Goal: Task Accomplishment & Management: Use online tool/utility

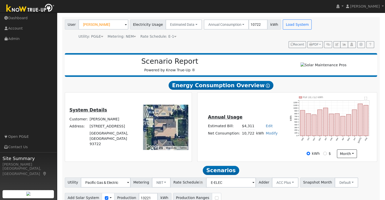
scroll to position [31, 0]
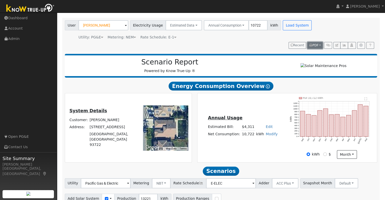
click at [320, 45] on button "PDF" at bounding box center [314, 45] width 15 height 7
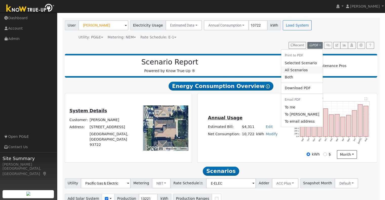
click at [302, 71] on link "All Scenarios" at bounding box center [302, 70] width 42 height 7
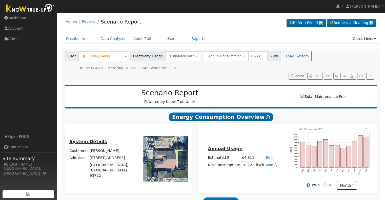
scroll to position [0, 0]
click at [374, 38] on link "Quick Links" at bounding box center [364, 38] width 31 height 9
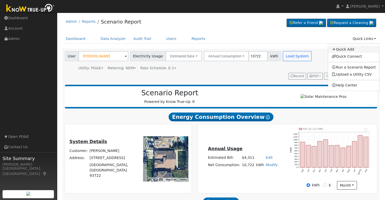
click at [352, 49] on link "Quick Add" at bounding box center [353, 49] width 51 height 7
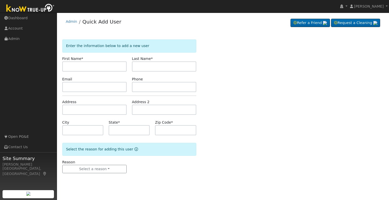
click at [88, 65] on input "text" at bounding box center [94, 67] width 64 height 10
type input "[PERSON_NAME]"
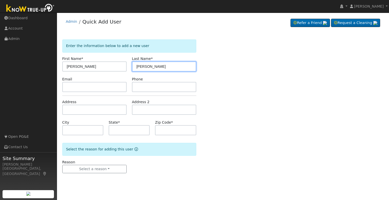
type input "[PERSON_NAME]"
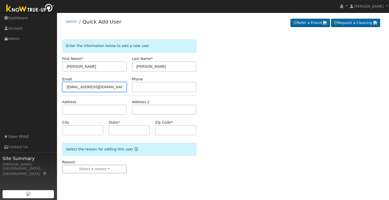
type input "[EMAIL_ADDRESS][DOMAIN_NAME]"
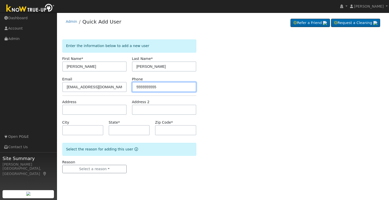
type input "5555555555"
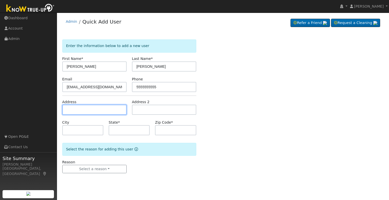
click at [75, 107] on input "text" at bounding box center [94, 110] width 64 height 10
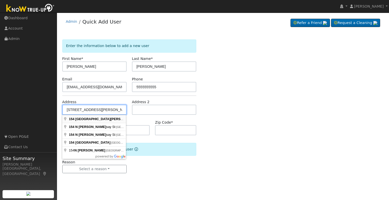
type input "[STREET_ADDRESS][PERSON_NAME]"
type input "Clovis"
type input "CA"
type input "93612"
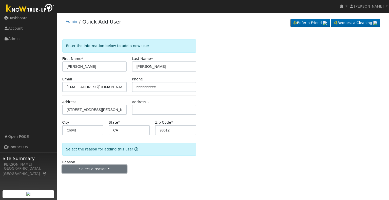
click at [98, 168] on button "Select a reason" at bounding box center [94, 169] width 64 height 9
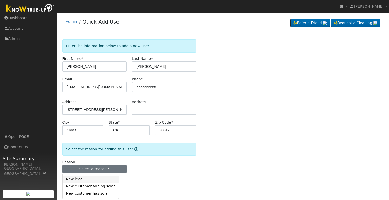
click at [76, 181] on link "New lead" at bounding box center [91, 179] width 56 height 7
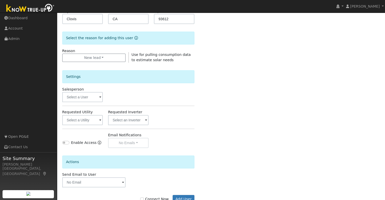
scroll to position [127, 0]
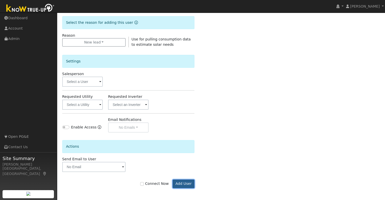
click at [186, 183] on button "Add User" at bounding box center [184, 184] width 22 height 9
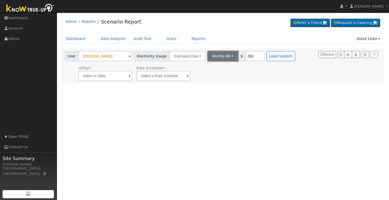
click at [222, 57] on button "Monthly Bill" at bounding box center [223, 56] width 30 height 10
click at [218, 67] on link "Annual Consumption" at bounding box center [216, 67] width 44 height 7
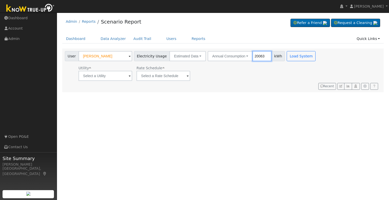
type input "20063"
click at [127, 77] on input "text" at bounding box center [105, 76] width 54 height 10
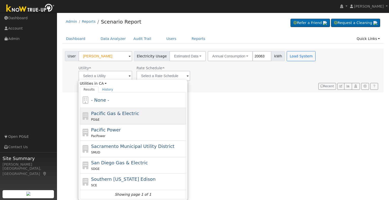
click at [118, 117] on div "PG&E" at bounding box center [138, 119] width 94 height 5
type input "Pacific Gas & Electric"
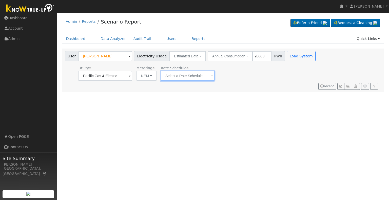
click at [202, 77] on input "text" at bounding box center [188, 76] width 54 height 10
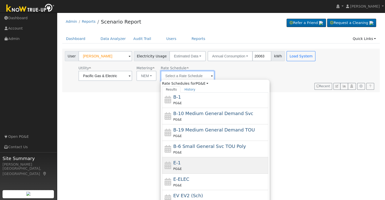
scroll to position [33, 0]
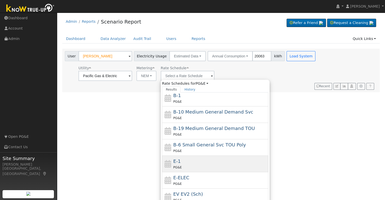
click at [186, 163] on div "E-1 PG&E" at bounding box center [220, 164] width 94 height 12
type input "E-1"
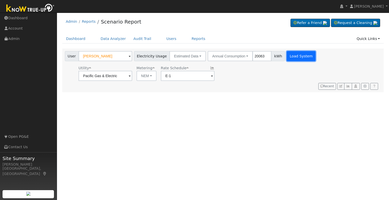
click at [288, 53] on button "Load System" at bounding box center [301, 56] width 29 height 10
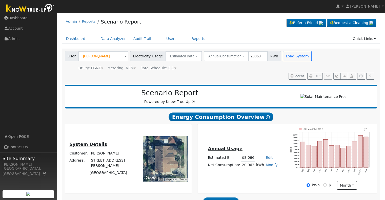
scroll to position [57, 0]
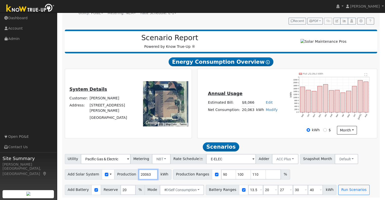
click at [140, 174] on input "20063" at bounding box center [148, 175] width 19 height 10
type input "24000"
click at [215, 176] on input "checkbox" at bounding box center [217, 175] width 4 height 4
checkbox input "false"
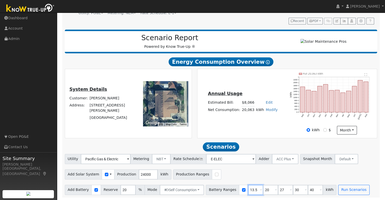
click at [248, 188] on input "13.5" at bounding box center [255, 190] width 15 height 10
type input "20"
type input "27"
type input "30"
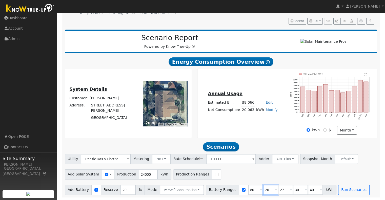
type input "40"
type input "50"
click at [340, 188] on button "Run Scenarios" at bounding box center [353, 190] width 31 height 10
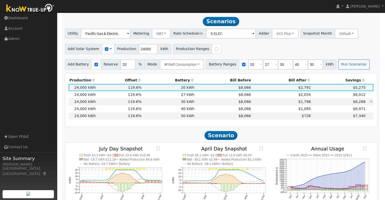
scroll to position [184, 0]
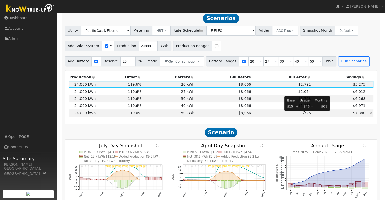
click at [303, 115] on span "$726" at bounding box center [306, 113] width 9 height 4
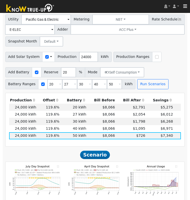
scroll to position [240, 0]
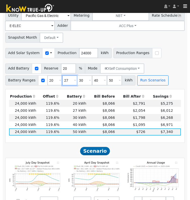
click at [63, 82] on input "27" at bounding box center [69, 80] width 15 height 10
type input "30"
type input "40"
type input "50"
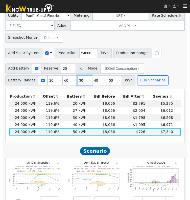
type input "60"
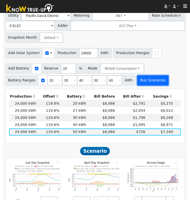
click at [146, 83] on button "Run Scenarios" at bounding box center [152, 80] width 31 height 10
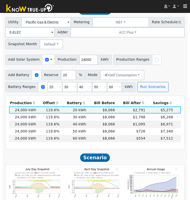
scroll to position [235, 0]
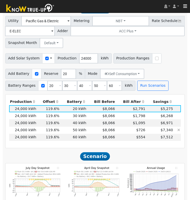
click at [152, 133] on td "$7,340" at bounding box center [160, 130] width 28 height 7
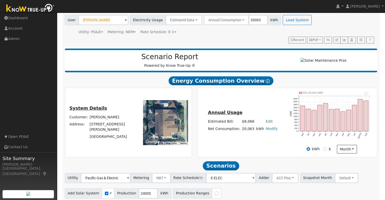
scroll to position [35, 0]
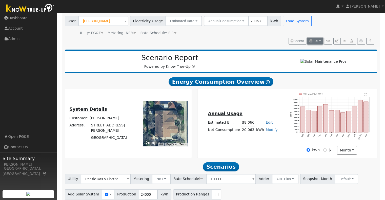
click at [317, 40] on span "PDF" at bounding box center [313, 41] width 9 height 4
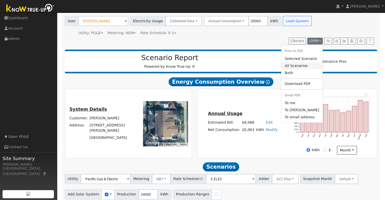
click at [306, 68] on link "All Scenarios" at bounding box center [302, 65] width 42 height 7
